Goal: Task Accomplishment & Management: Use online tool/utility

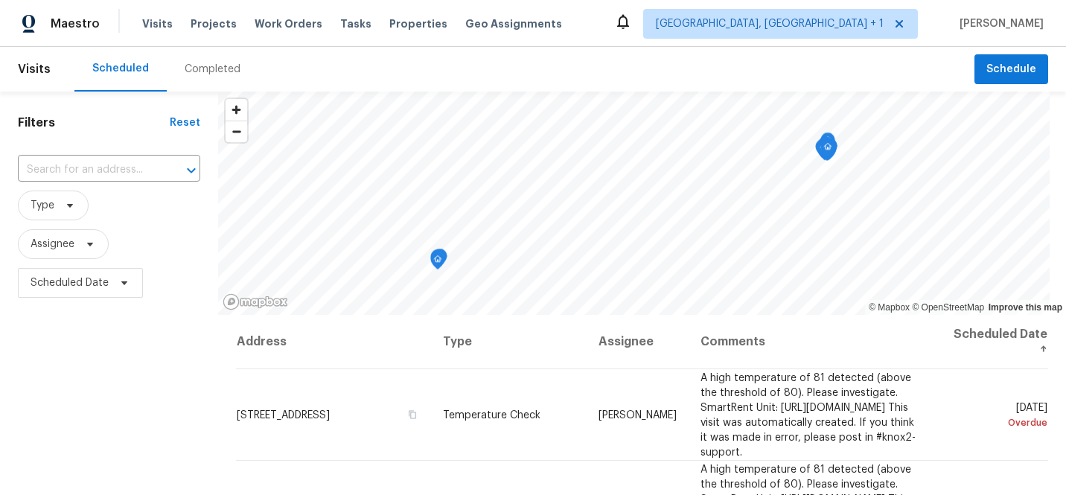
click at [223, 65] on div "Completed" at bounding box center [213, 69] width 56 height 15
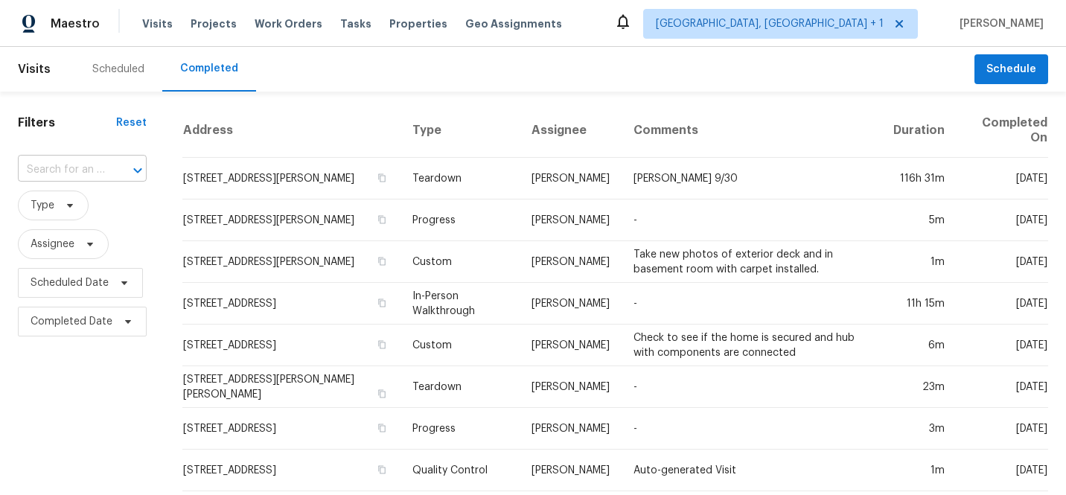
click at [69, 161] on input "text" at bounding box center [61, 169] width 87 height 23
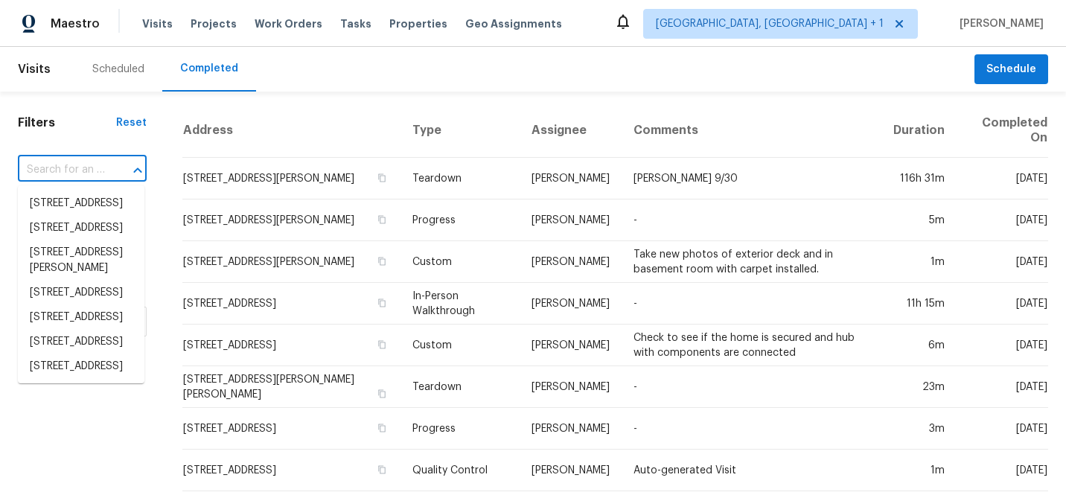
paste input "[STREET_ADDRESS]"
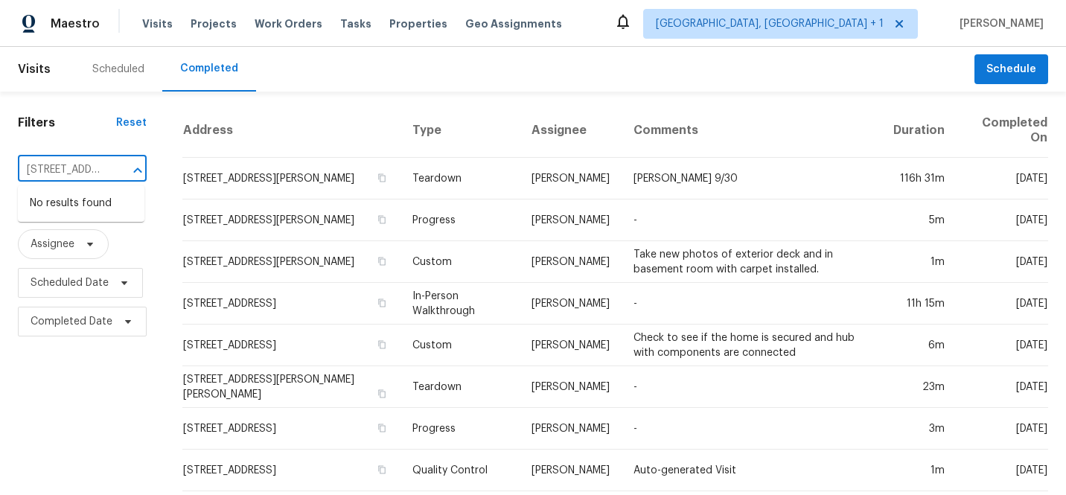
type input "[STREET_ADDRESS]"
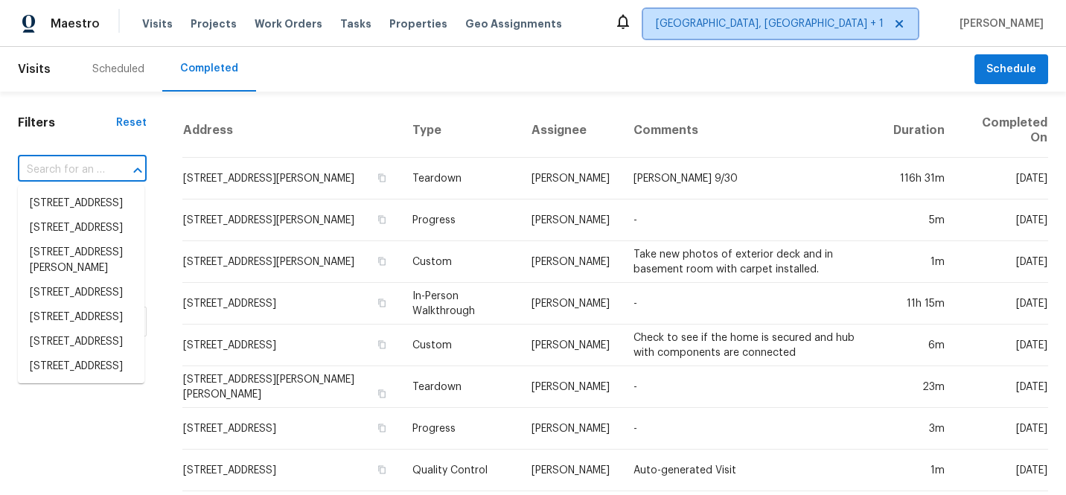
click at [852, 18] on span "[GEOGRAPHIC_DATA], [GEOGRAPHIC_DATA] + 1" at bounding box center [770, 23] width 228 height 15
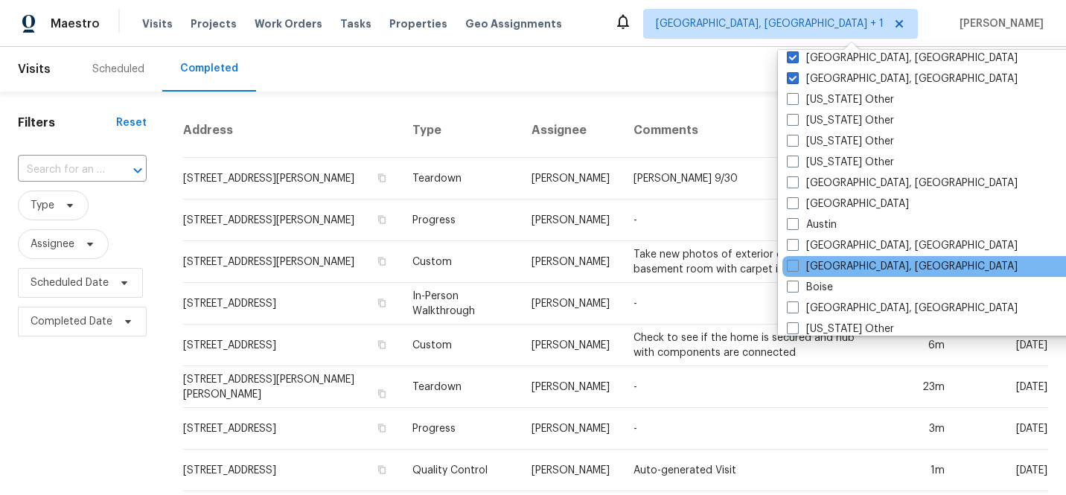
scroll to position [9, 0]
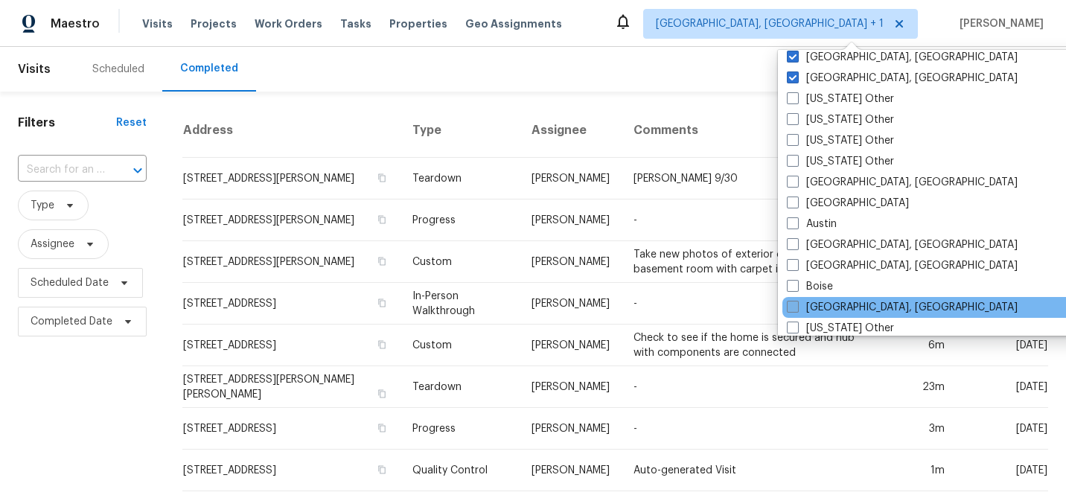
click at [791, 307] on span at bounding box center [792, 307] width 12 height 12
click at [791, 307] on input "[GEOGRAPHIC_DATA], [GEOGRAPHIC_DATA]" at bounding box center [791, 305] width 10 height 10
checkbox input "true"
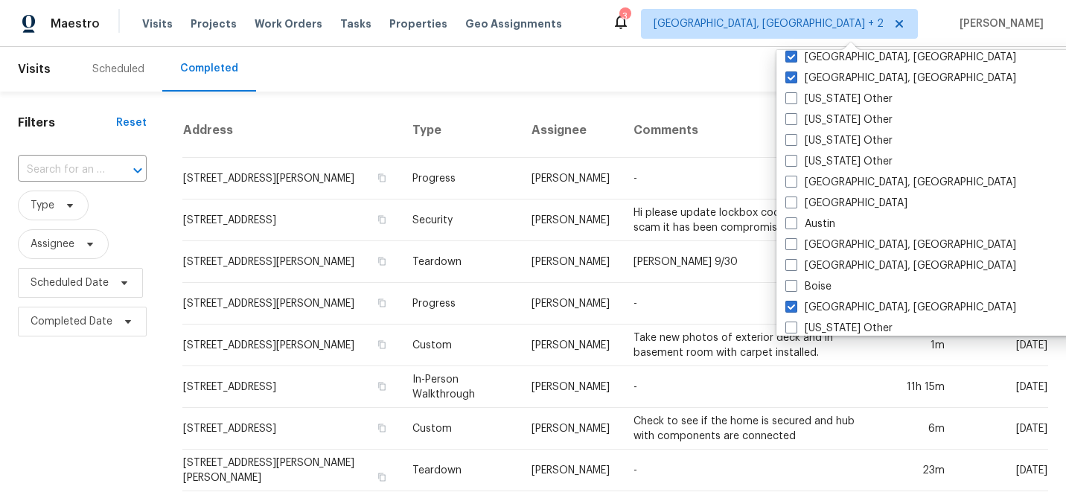
click at [676, 65] on div "Scheduled Completed" at bounding box center [524, 69] width 900 height 45
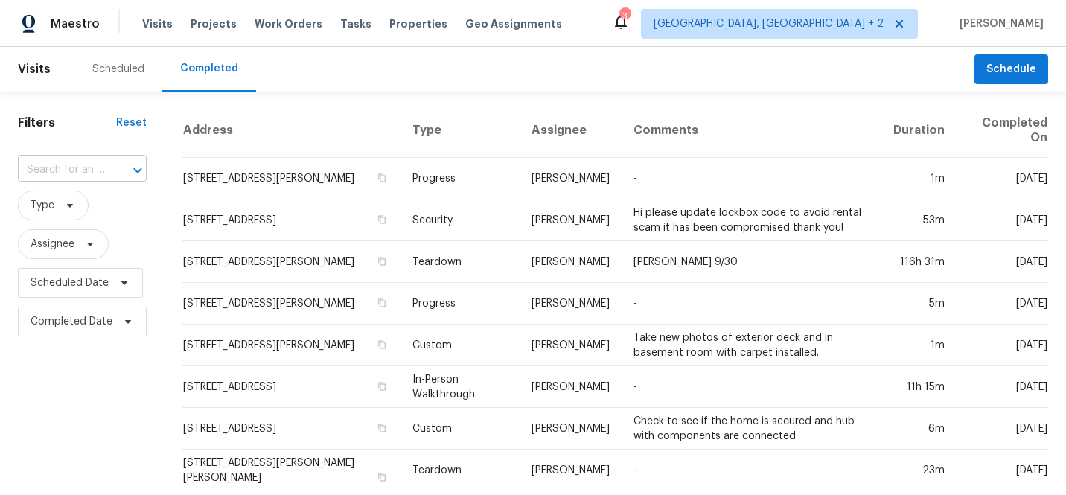
click at [80, 171] on input "text" at bounding box center [61, 169] width 87 height 23
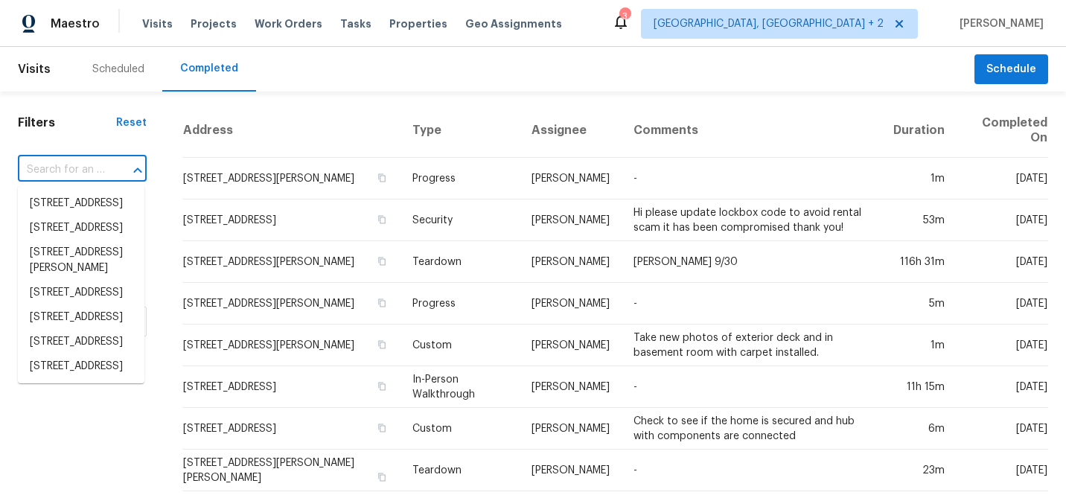
paste input "[STREET_ADDRESS]"
type input "[STREET_ADDRESS]"
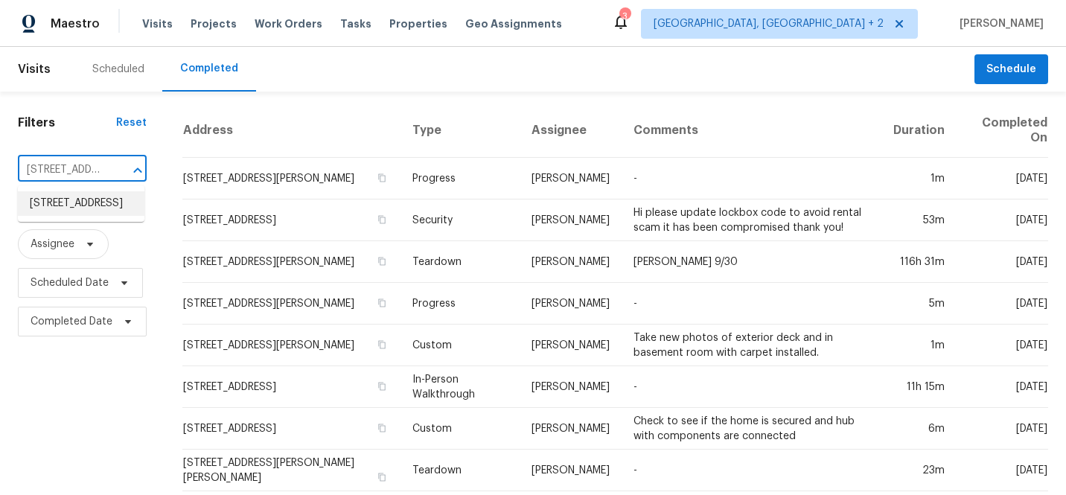
click at [87, 204] on li "[STREET_ADDRESS]" at bounding box center [81, 203] width 126 height 25
